Goal: Navigation & Orientation: Find specific page/section

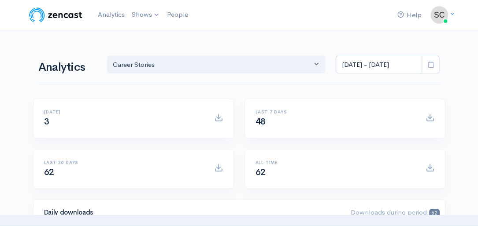
scroll to position [69, 0]
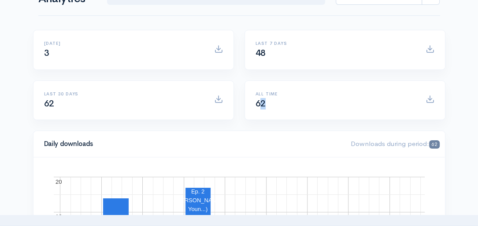
drag, startPoint x: 258, startPoint y: 104, endPoint x: 290, endPoint y: 104, distance: 31.7
click at [290, 104] on div "All time 62" at bounding box center [335, 101] width 170 height 18
drag, startPoint x: 290, startPoint y: 104, endPoint x: 341, endPoint y: 104, distance: 51.5
click at [341, 104] on div "All time 62" at bounding box center [335, 101] width 170 height 18
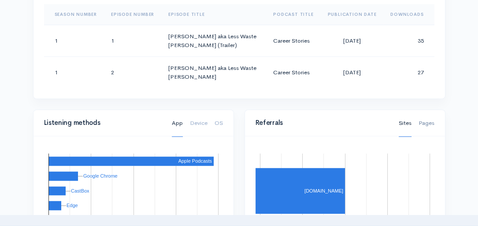
scroll to position [579, 0]
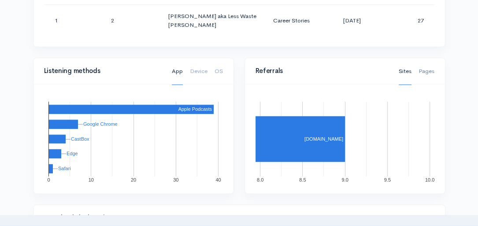
click at [431, 62] on link "Pages" at bounding box center [426, 71] width 16 height 27
click at [191, 62] on link "Device" at bounding box center [199, 71] width 18 height 27
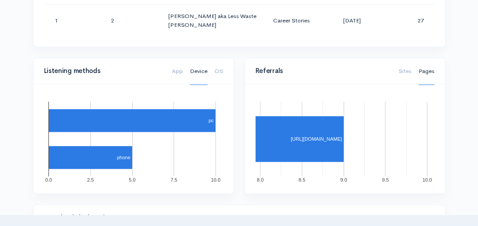
click at [213, 62] on ul "App Device OS" at bounding box center [197, 71] width 51 height 26
click at [217, 62] on link "OS" at bounding box center [218, 71] width 8 height 27
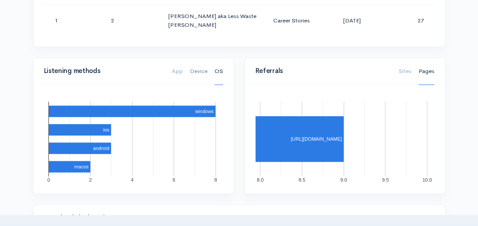
click at [200, 63] on link "Device" at bounding box center [199, 71] width 18 height 27
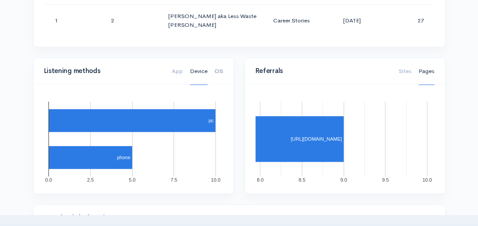
click at [217, 64] on link "OS" at bounding box center [218, 71] width 8 height 27
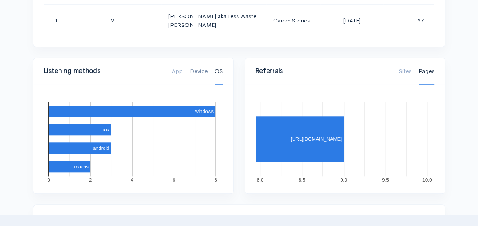
click at [199, 65] on link "Device" at bounding box center [199, 71] width 18 height 27
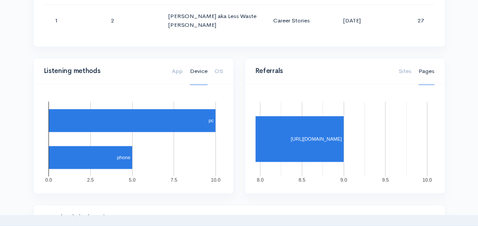
click at [171, 65] on div "App Device OS" at bounding box center [197, 71] width 62 height 19
click at [175, 63] on link "App" at bounding box center [177, 71] width 11 height 27
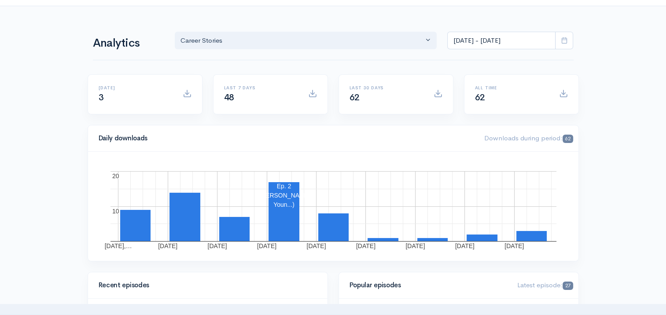
scroll to position [0, 0]
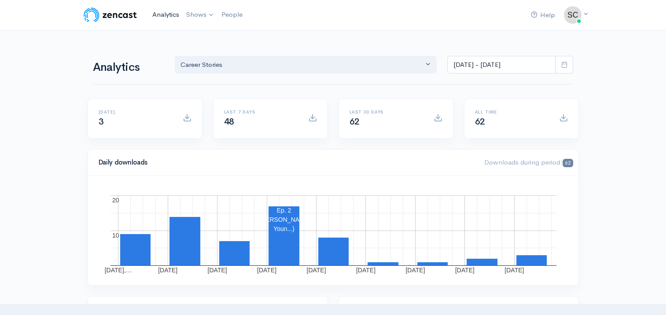
click at [173, 13] on link "Analytics" at bounding box center [166, 14] width 34 height 19
click at [439, 118] on span at bounding box center [438, 117] width 9 height 9
click at [477, 68] on span at bounding box center [564, 65] width 18 height 18
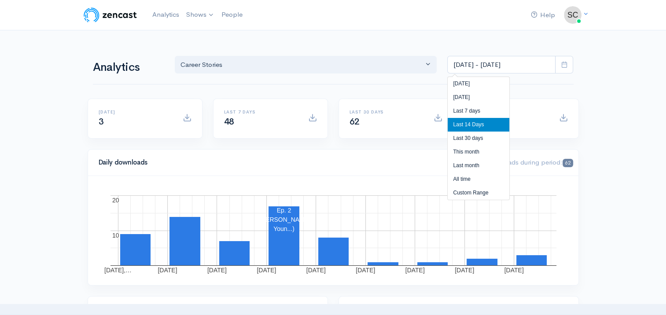
click at [477, 67] on icon at bounding box center [564, 64] width 7 height 7
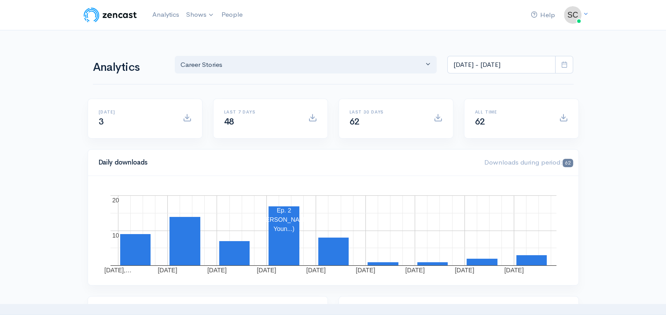
click at [191, 30] on link "Career Stories" at bounding box center [223, 36] width 81 height 15
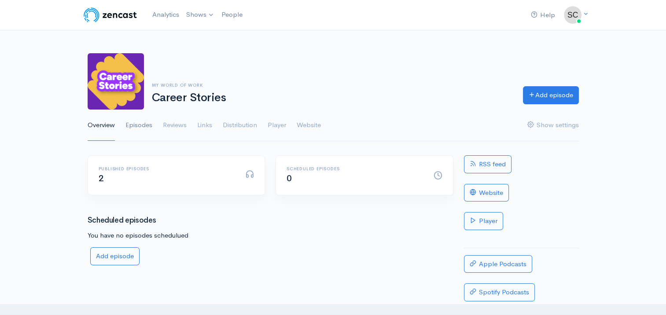
click at [144, 129] on link "Episodes" at bounding box center [139, 126] width 27 height 32
